Goal: Information Seeking & Learning: Check status

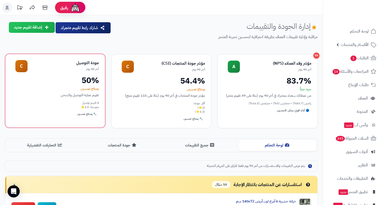
click at [84, 62] on div "جودة التوصيل" at bounding box center [64, 63] width 72 height 6
click at [81, 94] on div "تقييم عملية التوصيل والشحن" at bounding box center [55, 95] width 88 height 5
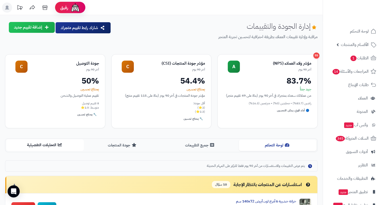
drag, startPoint x: 159, startPoint y: 27, endPoint x: 51, endPoint y: 146, distance: 160.5
click at [51, 146] on button "التحليلات التفصيلية" at bounding box center [45, 145] width 78 height 11
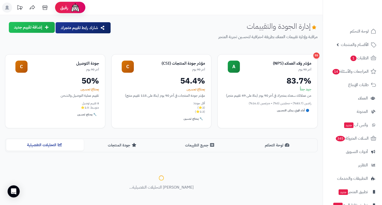
click at [51, 146] on button "التحليلات التفصيلية" at bounding box center [45, 145] width 78 height 11
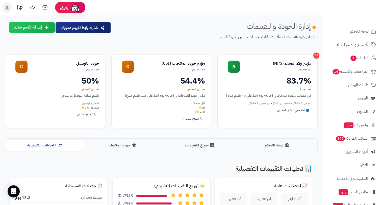
click at [196, 66] on div "مؤشر جودة المنتجات (CSI)" at bounding box center [170, 64] width 72 height 6
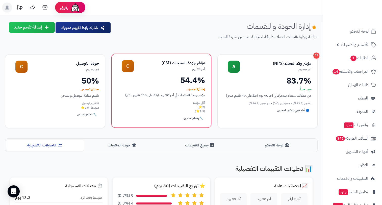
click at [191, 79] on div "54.4%" at bounding box center [162, 80] width 88 height 8
click at [200, 120] on div "🔧 يحتاج تحسين" at bounding box center [194, 119] width 24 height 6
click at [201, 120] on div "🔧 يحتاج تحسين" at bounding box center [194, 119] width 24 height 6
click at [200, 126] on div "مؤشر جودة المنتجات (CSI) آخر 90 يوم C 54.4% يحتاج تحسين مؤشر جودة المنتجات في آ…" at bounding box center [161, 91] width 100 height 74
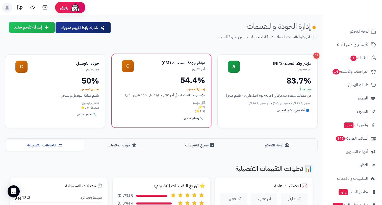
click at [200, 125] on div "مؤشر جودة المنتجات (CSI) آخر 90 يوم C 54.4% يحتاج تحسين مؤشر جودة المنتجات في آ…" at bounding box center [161, 91] width 100 height 74
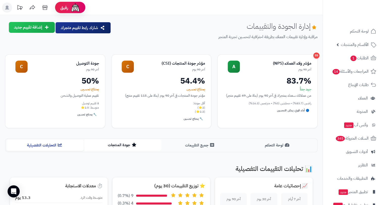
click at [122, 145] on button "جودة المنتجات" at bounding box center [123, 145] width 78 height 11
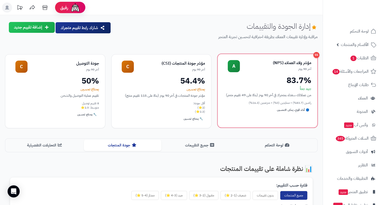
click at [290, 61] on div "مؤشر ولاء العملاء (NPS)" at bounding box center [276, 63] width 72 height 6
drag, startPoint x: 290, startPoint y: 61, endPoint x: 282, endPoint y: 63, distance: 8.7
click at [283, 63] on div "مؤشر ولاء العملاء (NPS)" at bounding box center [276, 63] width 72 height 6
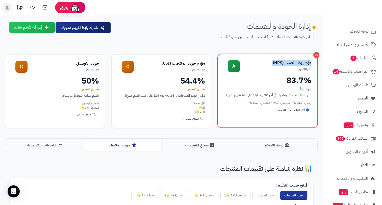
click at [285, 61] on div "مؤشر ولاء العملاء (NPS)" at bounding box center [276, 63] width 72 height 6
drag, startPoint x: 284, startPoint y: 64, endPoint x: 312, endPoint y: 64, distance: 28.3
click at [312, 64] on div "55 مؤشر ولاء العملاء (NPS) آخر 90 يوم A 83.7% جيد جداً من عملائك سعداء بمتجرك ف…" at bounding box center [268, 91] width 100 height 74
copy div "مؤشر ولاء العملاء"
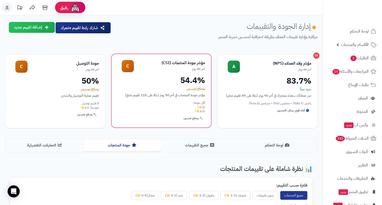
click at [182, 64] on div "مؤشر جودة المنتجات (CSI)" at bounding box center [170, 63] width 72 height 6
click at [182, 63] on div "مؤشر جودة المنتجات (CSI)" at bounding box center [170, 63] width 72 height 6
click at [175, 63] on div "مؤشر جودة المنتجات (CSI)" at bounding box center [170, 63] width 72 height 6
drag, startPoint x: 172, startPoint y: 64, endPoint x: 206, endPoint y: 63, distance: 33.9
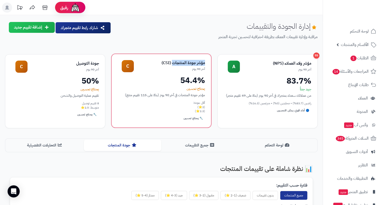
click at [206, 63] on div "مؤشر جودة المنتجات (CSI) آخر 90 يوم C 54.4% يحتاج تحسين مؤشر جودة المنتجات في آ…" at bounding box center [161, 91] width 100 height 74
copy div "مؤشر جودة المنتجات"
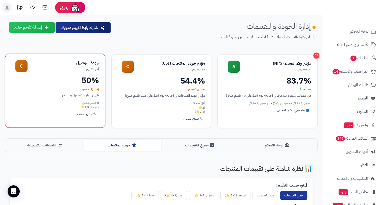
click at [92, 63] on div "جودة التوصيل" at bounding box center [64, 63] width 72 height 6
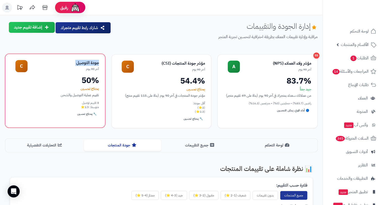
copy div "جودة التوصيل"
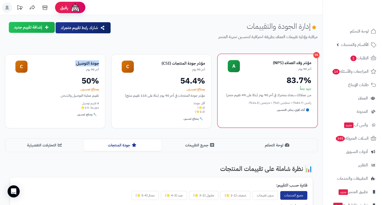
drag, startPoint x: 288, startPoint y: 80, endPoint x: 311, endPoint y: 82, distance: 22.9
click at [311, 82] on div "83.7%" at bounding box center [268, 80] width 88 height 8
copy div "83.7%"
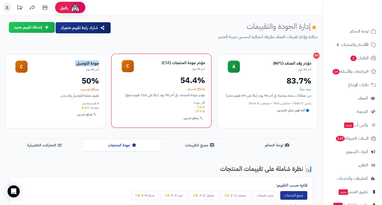
drag, startPoint x: 177, startPoint y: 81, endPoint x: 206, endPoint y: 82, distance: 29.1
click at [206, 82] on div "مؤشر جودة المنتجات (CSI) آخر 90 يوم C 54.4% يحتاج تحسين مؤشر جودة المنتجات في آ…" at bounding box center [161, 91] width 100 height 74
copy div "54.4%"
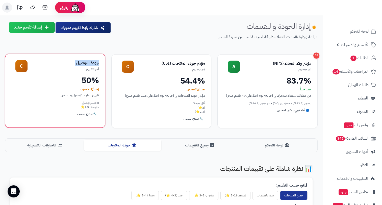
drag, startPoint x: 83, startPoint y: 81, endPoint x: 99, endPoint y: 81, distance: 15.7
click at [99, 81] on div "جودة التوصيل آخر 90 يوم C 50% يحتاج تحسين تقييم عملية التوصيل والشحن 8 تقييم تو…" at bounding box center [55, 91] width 100 height 74
copy div "50%"
